Goal: Transaction & Acquisition: Purchase product/service

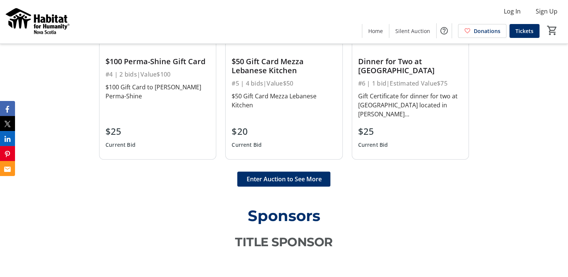
scroll to position [526, 0]
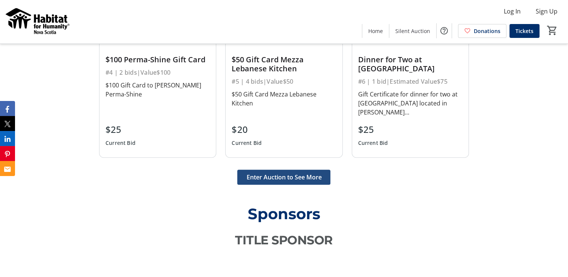
click at [283, 178] on span "Enter Auction to See More" at bounding box center [283, 177] width 75 height 9
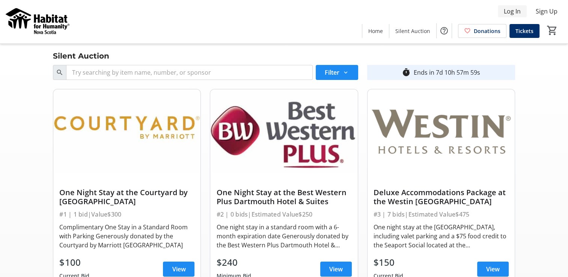
click at [512, 12] on span "Log In" at bounding box center [512, 11] width 17 height 9
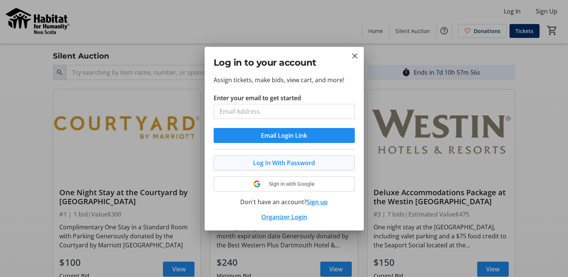
click at [276, 162] on button "Log In With Password" at bounding box center [284, 163] width 141 height 15
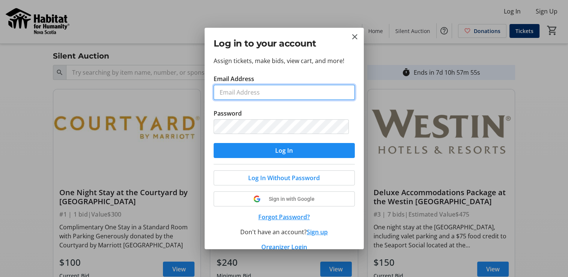
click at [238, 85] on input "Email Address" at bounding box center [284, 92] width 141 height 15
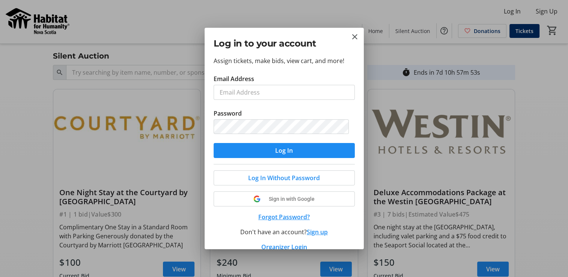
click at [382, 133] on div at bounding box center [284, 138] width 568 height 277
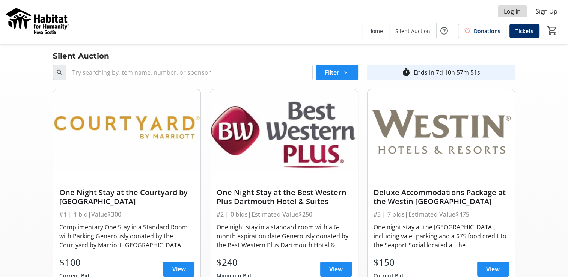
click at [514, 13] on span "Log In" at bounding box center [512, 11] width 17 height 9
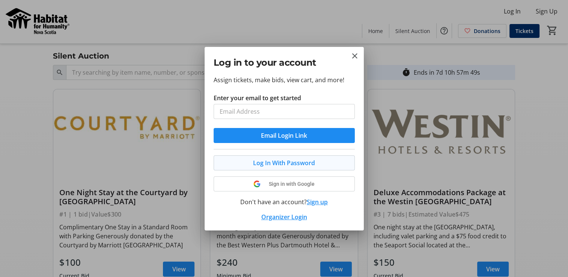
click at [287, 162] on button "Log In With Password" at bounding box center [284, 163] width 141 height 15
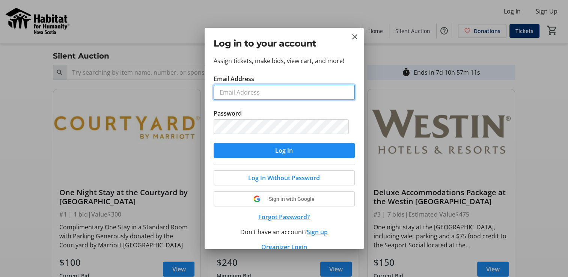
click at [238, 88] on input "Email Address" at bounding box center [284, 92] width 141 height 15
type input "[EMAIL_ADDRESS][DOMAIN_NAME]"
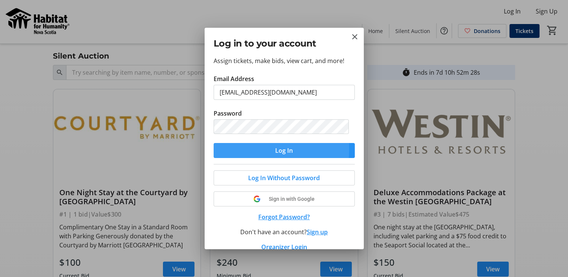
click at [222, 149] on span "submit" at bounding box center [284, 151] width 141 height 18
